Goal: Book appointment/travel/reservation

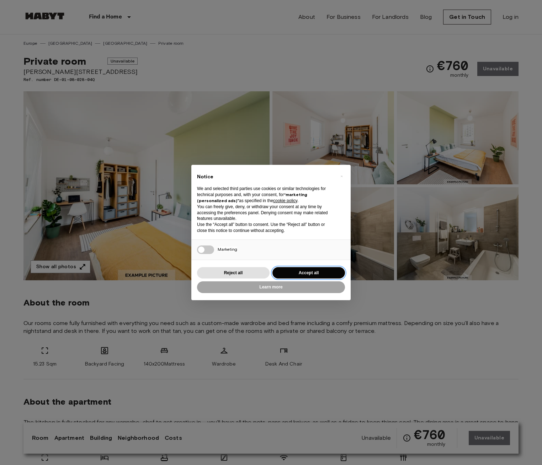
click at [298, 269] on button "Accept all" at bounding box center [308, 273] width 73 height 12
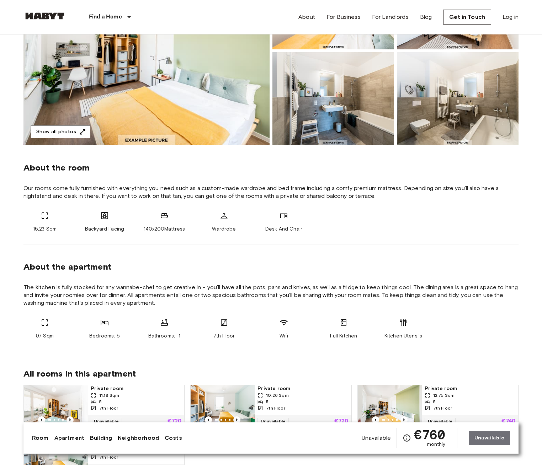
scroll to position [89, 0]
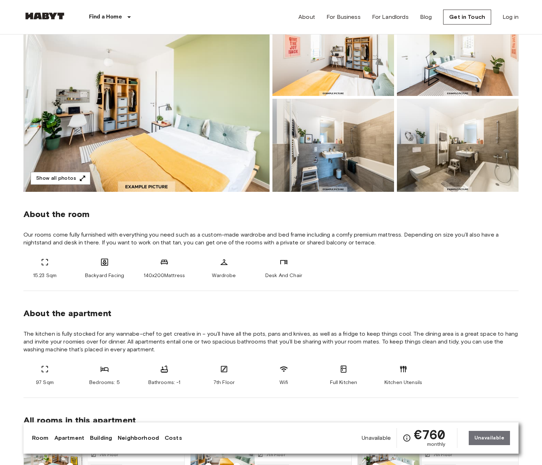
click at [407, 434] on icon "Check cost overview for full price breakdown. Please note that discounts apply …" at bounding box center [406, 438] width 9 height 9
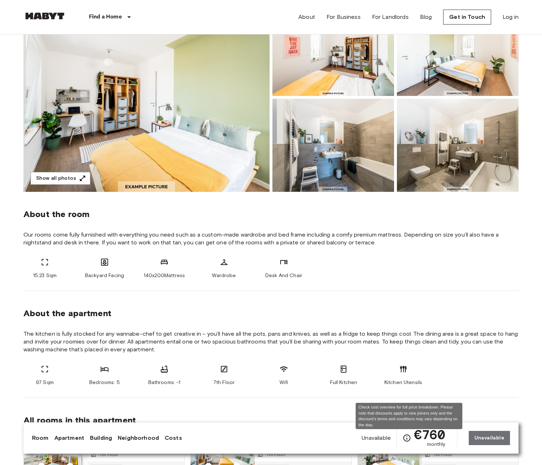
click at [408, 437] on icon "Check cost overview for full price breakdown. Please note that discounts apply …" at bounding box center [406, 438] width 7 height 7
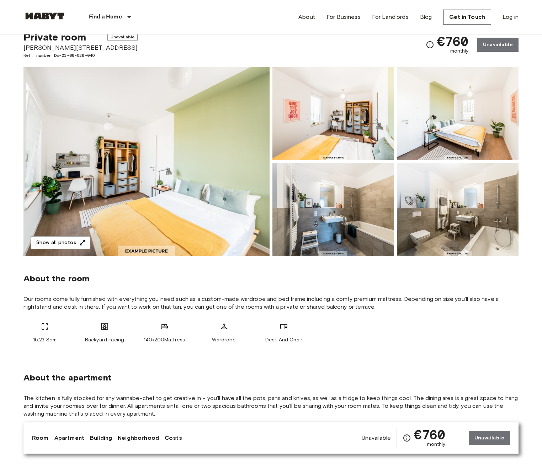
scroll to position [0, 0]
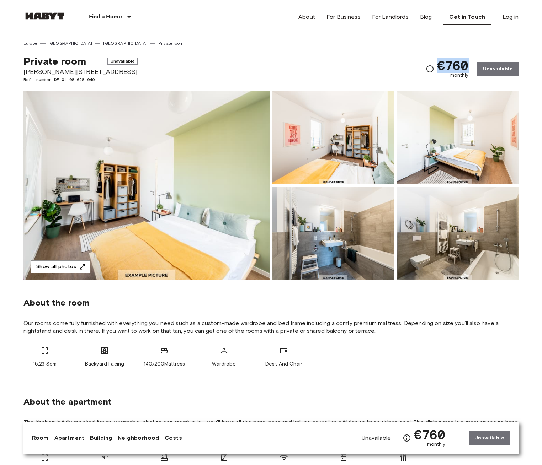
drag, startPoint x: 469, startPoint y: 64, endPoint x: 438, endPoint y: 64, distance: 30.9
click at [438, 64] on div "€760 monthly" at bounding box center [447, 69] width 43 height 20
copy span "€760"
click at [36, 71] on span "[PERSON_NAME][STREET_ADDRESS]" at bounding box center [80, 71] width 114 height 9
drag, startPoint x: 23, startPoint y: 71, endPoint x: 95, endPoint y: 71, distance: 71.5
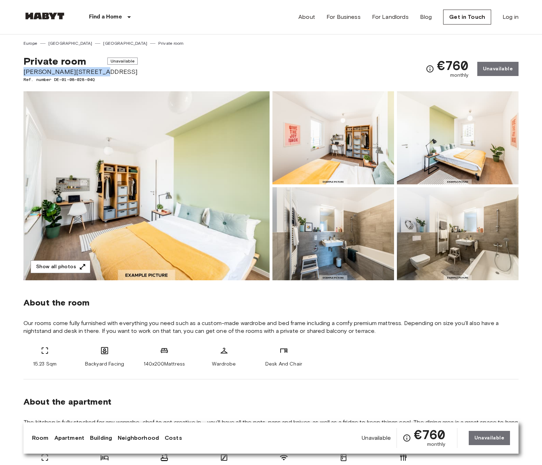
click at [95, 71] on span "[PERSON_NAME][STREET_ADDRESS]" at bounding box center [80, 71] width 114 height 9
copy span "[PERSON_NAME][STREET_ADDRESS]"
click at [103, 41] on link "[GEOGRAPHIC_DATA]" at bounding box center [125, 43] width 44 height 6
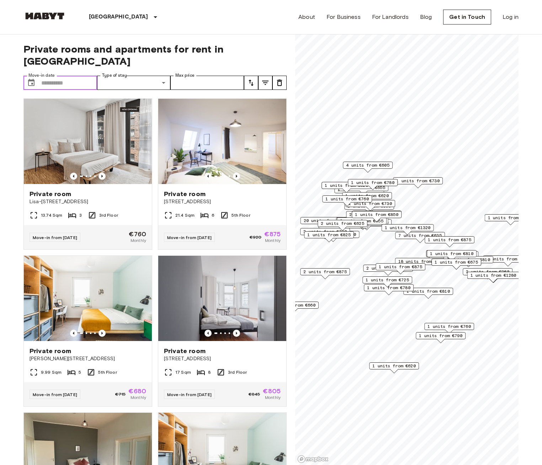
click at [57, 76] on input "Move-in date" at bounding box center [69, 83] width 56 height 14
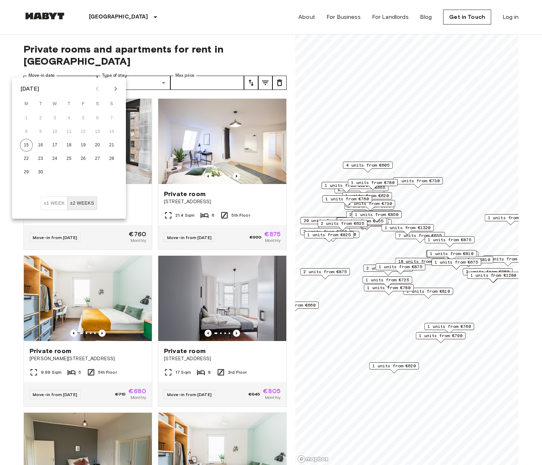
click at [114, 91] on icon "Next month" at bounding box center [115, 89] width 9 height 9
click at [96, 116] on button "1" at bounding box center [97, 118] width 13 height 13
type input "**********"
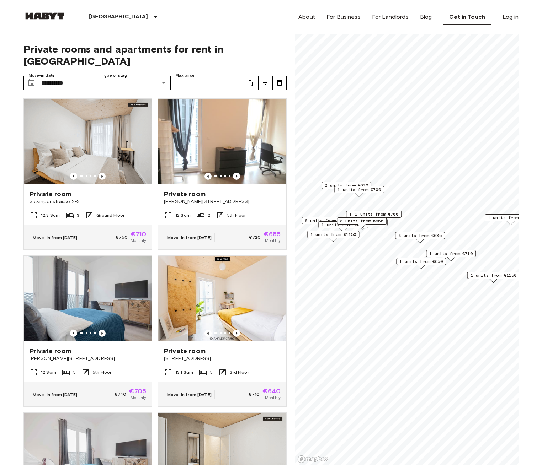
click at [147, 36] on div "**********" at bounding box center [154, 249] width 263 height 431
